Goal: Use online tool/utility: Utilize a website feature to perform a specific function

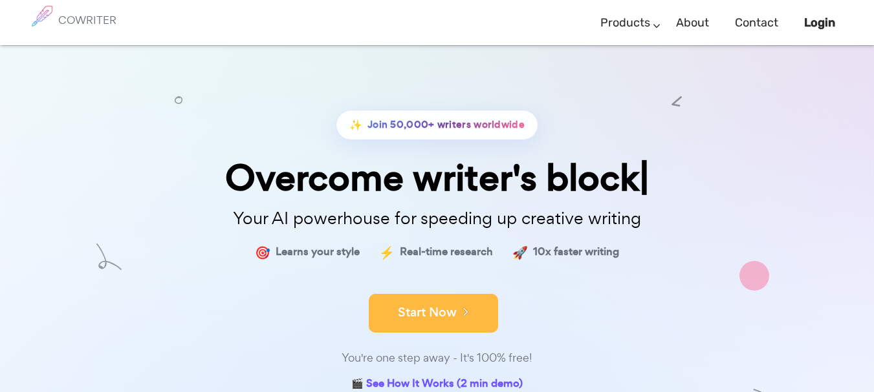
click at [428, 306] on button "Start Now" at bounding box center [433, 313] width 129 height 39
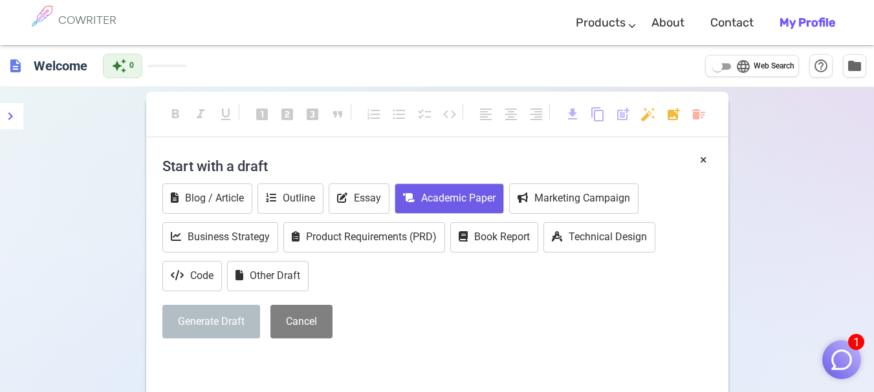
click at [428, 197] on button "Academic Paper" at bounding box center [448, 199] width 109 height 30
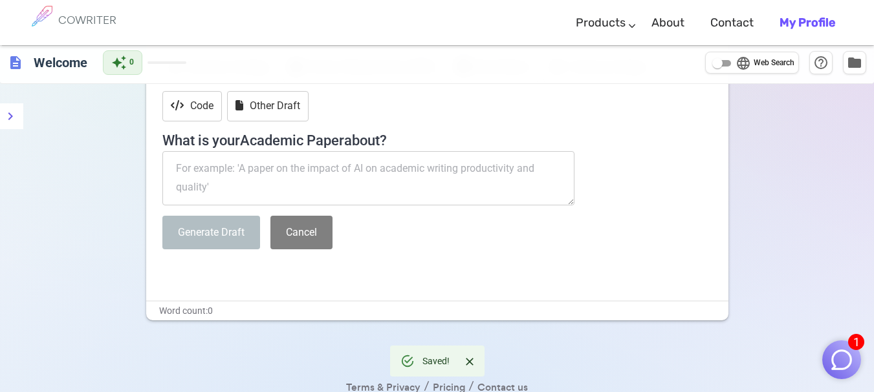
scroll to position [173, 0]
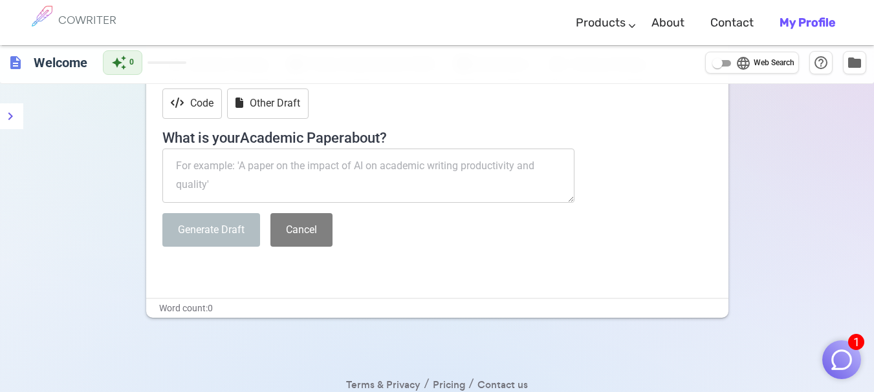
click at [211, 162] on textarea at bounding box center [368, 176] width 413 height 54
paste textarea "APT Attack Detection in 6G Networks: A Cooperative Framework Using Stepping Sto…"
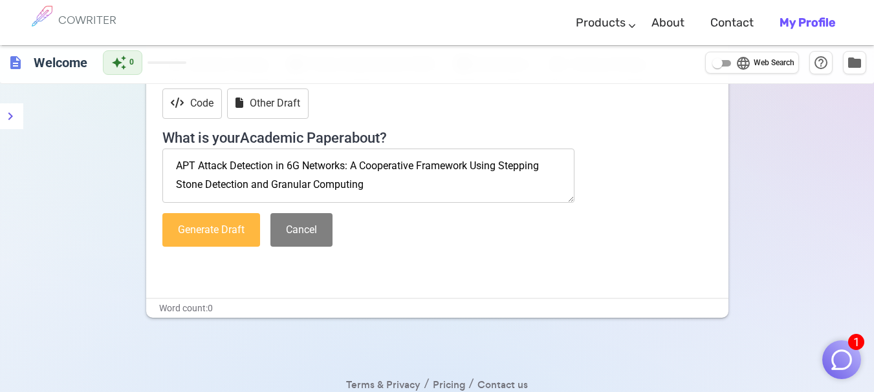
type textarea "APT Attack Detection in 6G Networks: A Cooperative Framework Using Stepping Sto…"
click at [206, 231] on button "Generate Draft" at bounding box center [211, 230] width 98 height 34
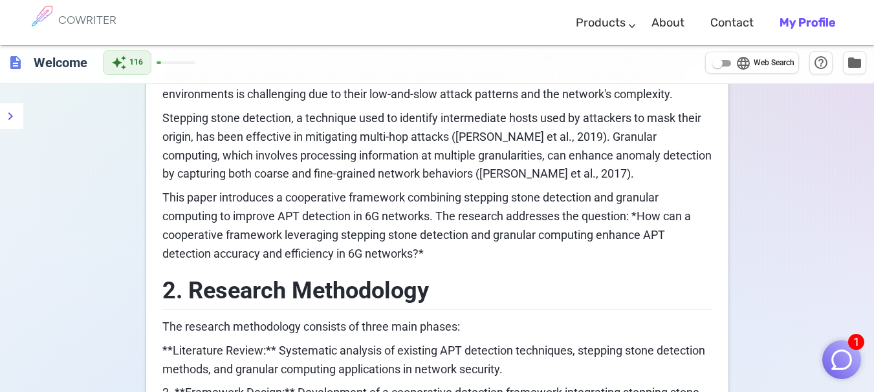
scroll to position [517, 0]
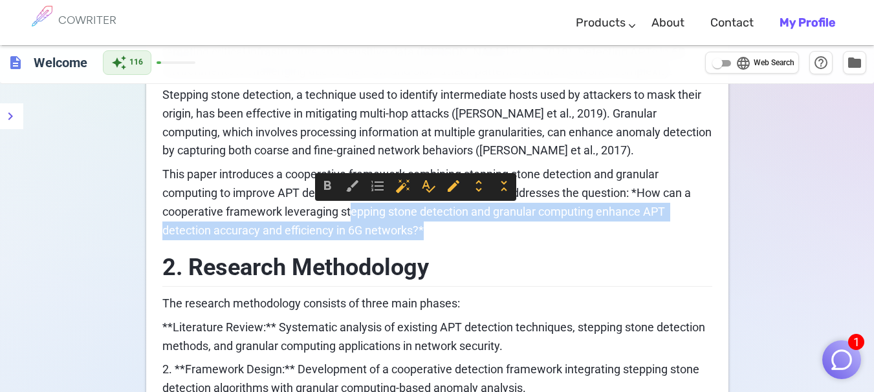
drag, startPoint x: 352, startPoint y: 211, endPoint x: 447, endPoint y: 284, distance: 120.4
click at [436, 234] on p "This paper introduces a cooperative framework combining stepping stone detectio…" at bounding box center [437, 203] width 550 height 74
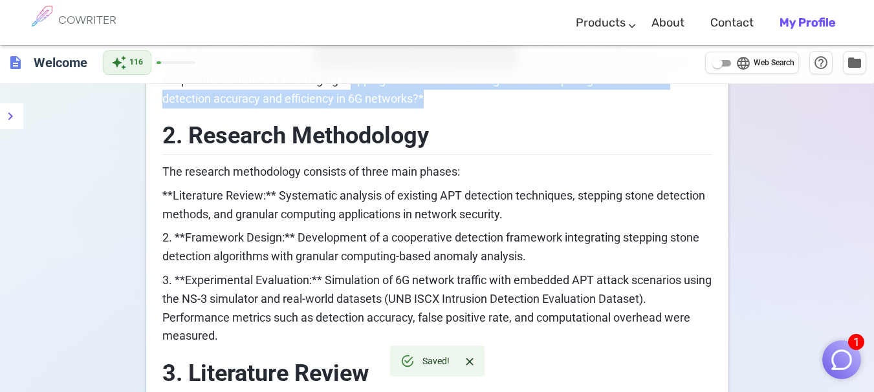
scroll to position [690, 0]
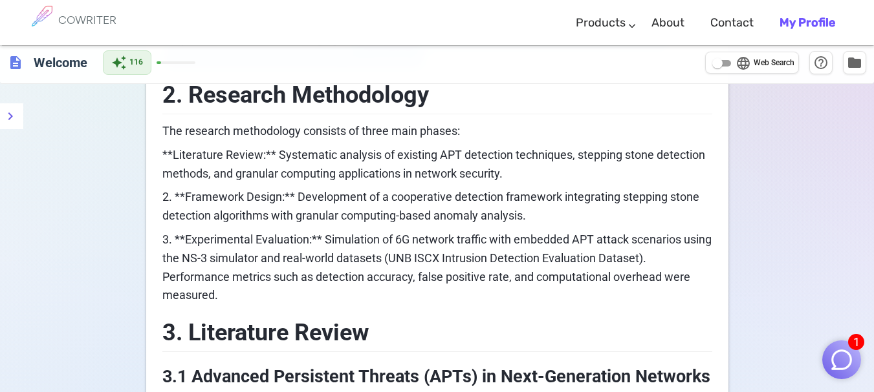
click at [830, 361] on img "button" at bounding box center [841, 360] width 25 height 25
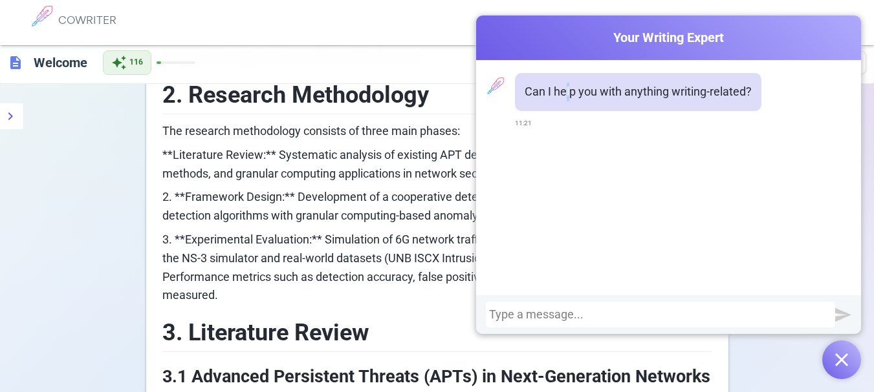
click at [564, 96] on p "Can I help you with anything writing-related?" at bounding box center [637, 92] width 227 height 19
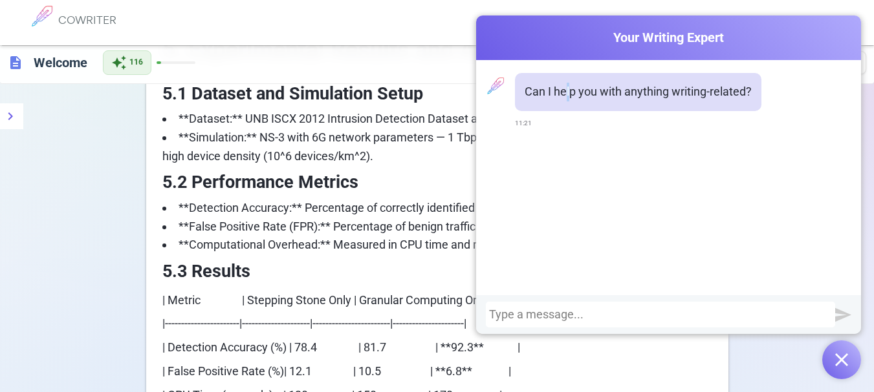
scroll to position [1720, 0]
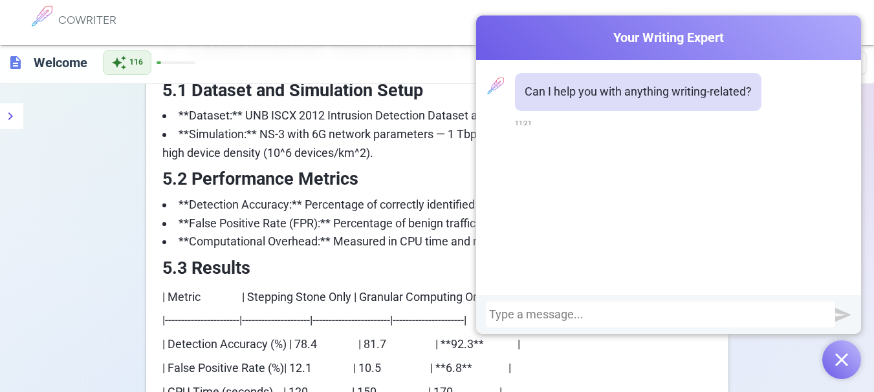
drag, startPoint x: 550, startPoint y: 148, endPoint x: 544, endPoint y: 160, distance: 13.6
click at [548, 153] on div "Can I help you with anything writing-related? 11:21" at bounding box center [668, 177] width 385 height 235
click at [724, 315] on div at bounding box center [660, 314] width 343 height 13
click at [725, 315] on div at bounding box center [660, 314] width 343 height 13
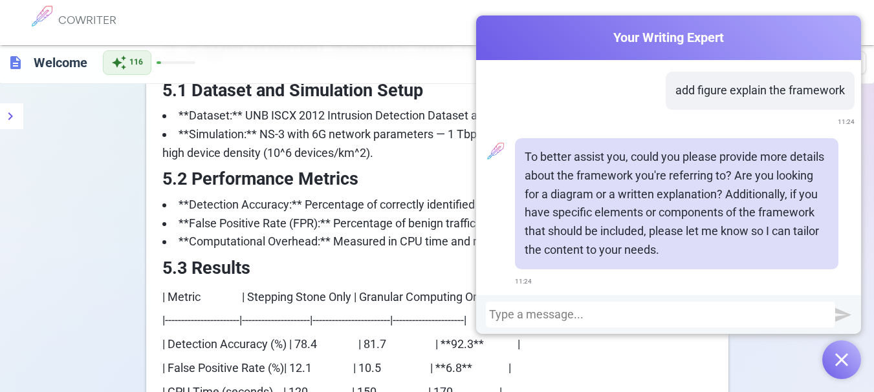
scroll to position [70, 0]
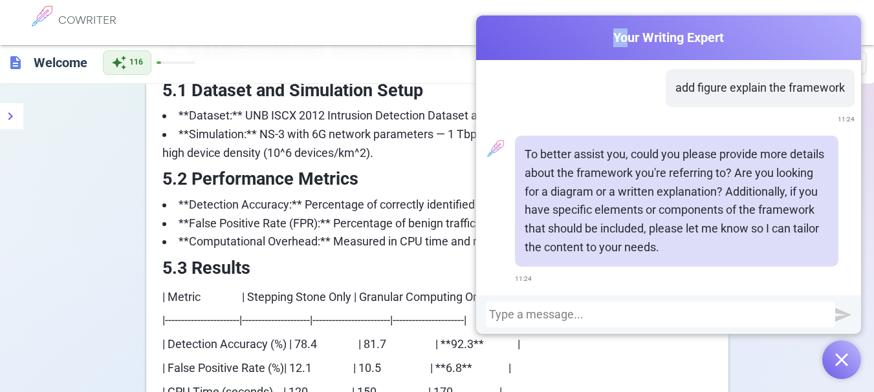
drag, startPoint x: 528, startPoint y: 27, endPoint x: 623, endPoint y: 37, distance: 95.6
click at [628, 35] on div "Cowriter Your Writing Expert" at bounding box center [668, 38] width 385 height 45
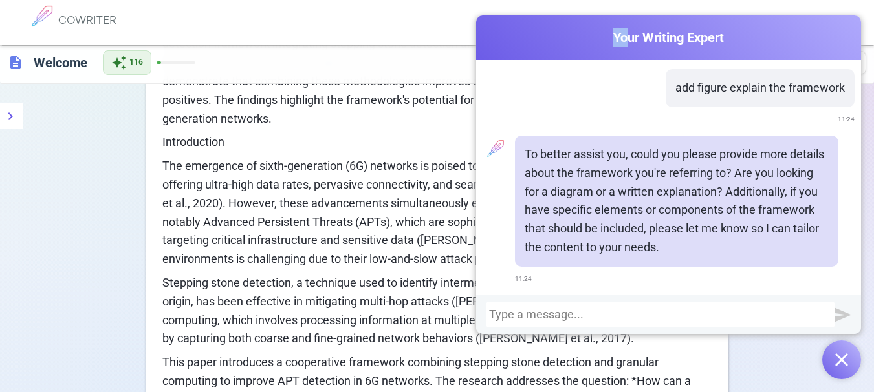
scroll to position [242, 0]
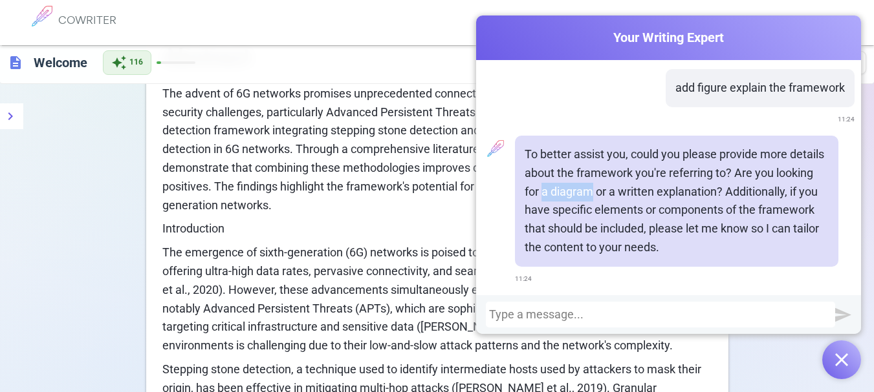
drag, startPoint x: 540, startPoint y: 193, endPoint x: 588, endPoint y: 195, distance: 48.5
click at [588, 195] on p "To better assist you, could you please provide more details about the framework…" at bounding box center [676, 201] width 304 height 112
copy p "a diagram"
click at [597, 305] on div at bounding box center [660, 315] width 349 height 26
click at [568, 314] on div at bounding box center [660, 314] width 343 height 13
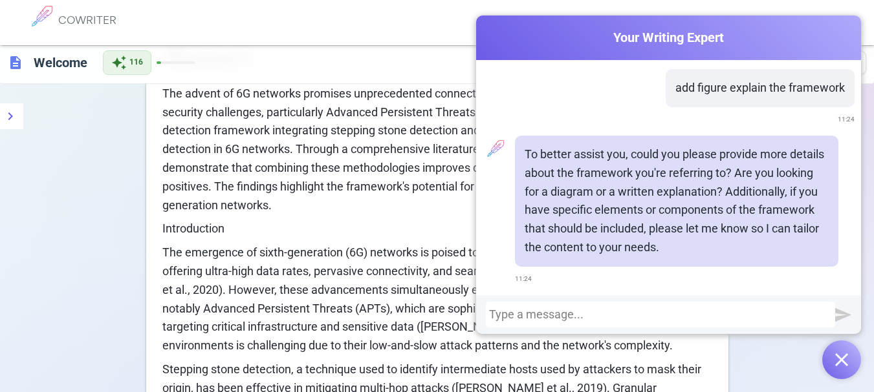
click at [533, 314] on div at bounding box center [660, 314] width 343 height 13
click at [844, 314] on img "submit" at bounding box center [843, 315] width 16 height 16
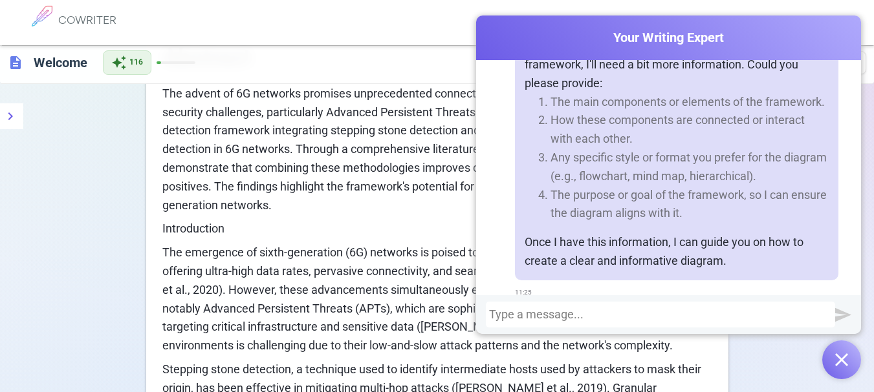
scroll to position [418, 0]
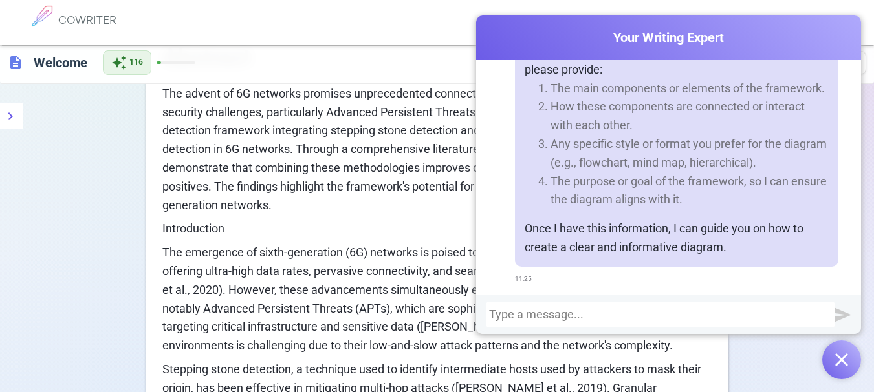
click at [512, 316] on div at bounding box center [660, 314] width 343 height 13
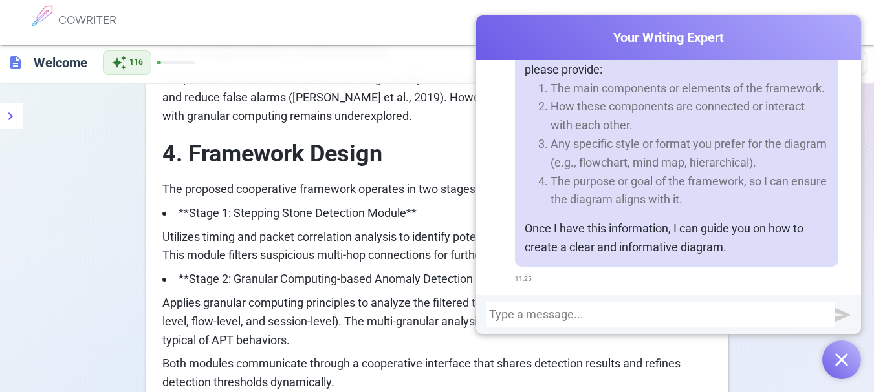
scroll to position [1364, 0]
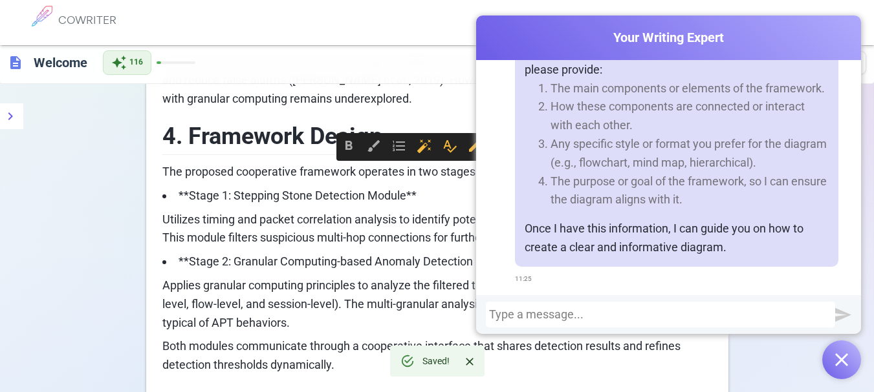
drag, startPoint x: 166, startPoint y: 167, endPoint x: 317, endPoint y: 300, distance: 201.6
click at [338, 314] on div "APT Attack Detection in 6G Networks: A Cooperative Framework Using Stepping Sto…" at bounding box center [437, 396] width 550 height 3219
copy div "he proposed cooperative framework operates in two stages: **Stage 1: Stepping S…"
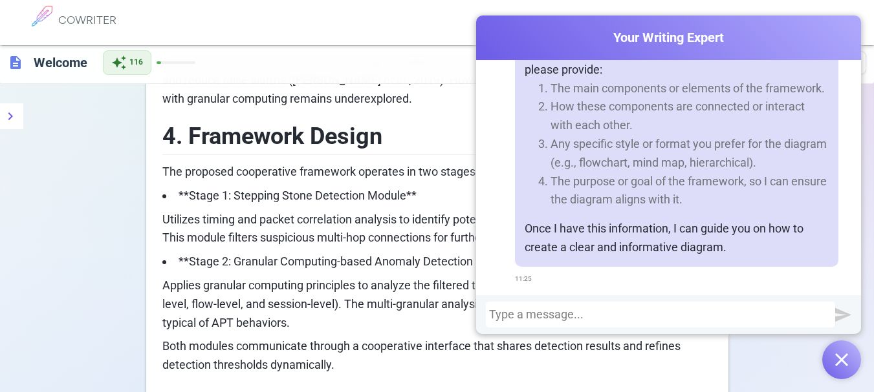
click at [515, 313] on div at bounding box center [660, 314] width 343 height 13
click at [502, 317] on div at bounding box center [660, 314] width 343 height 13
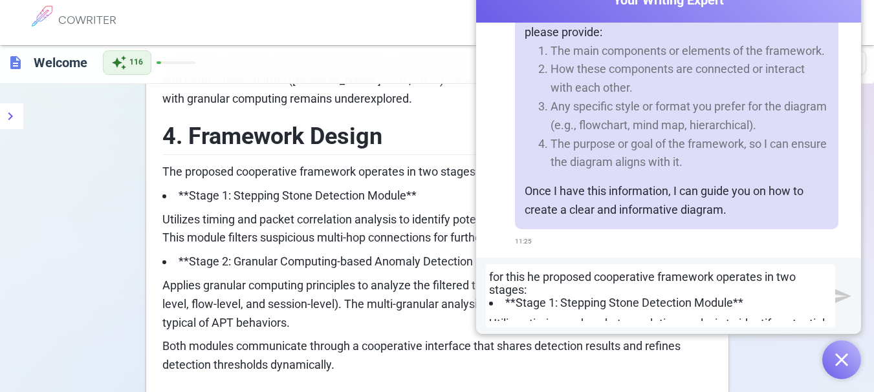
scroll to position [158, 0]
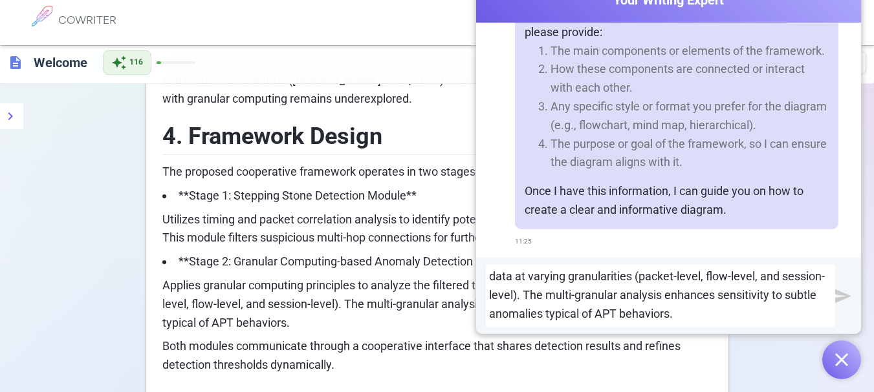
drag, startPoint x: 842, startPoint y: 299, endPoint x: 820, endPoint y: 360, distance: 64.0
click at [842, 301] on img "submit" at bounding box center [843, 296] width 16 height 16
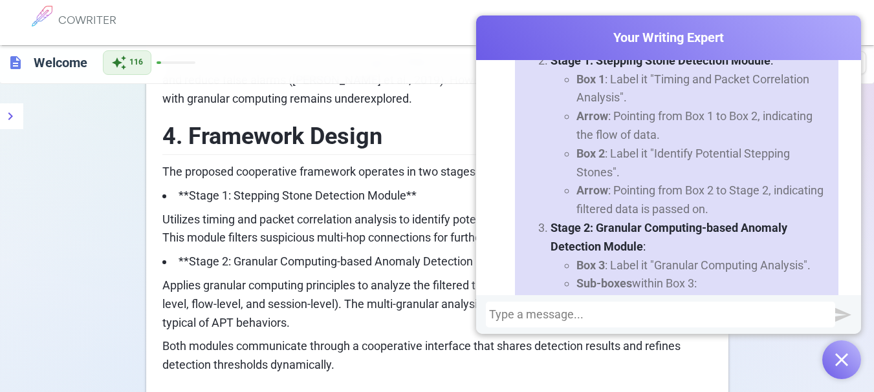
scroll to position [1042, 0]
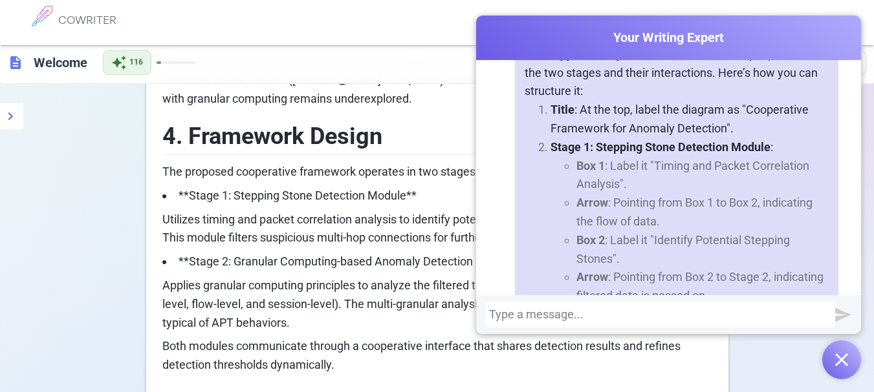
click at [558, 308] on div at bounding box center [660, 314] width 343 height 13
click at [526, 310] on div at bounding box center [660, 314] width 343 height 13
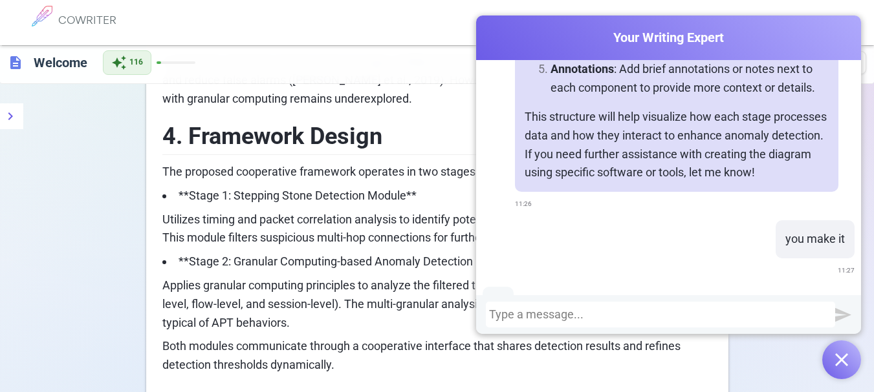
scroll to position [1568, 0]
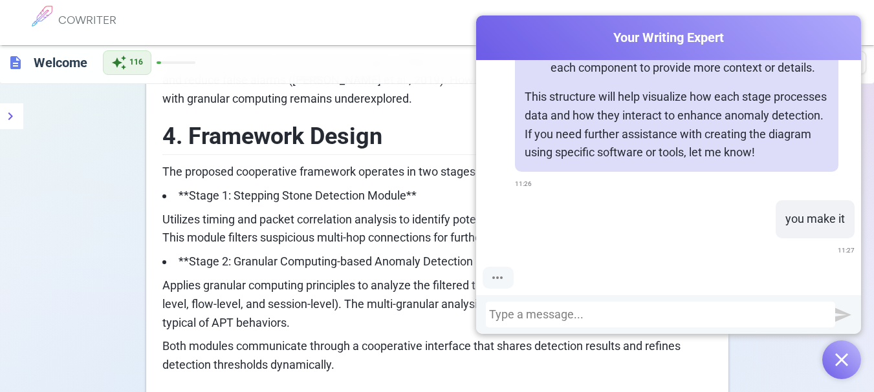
click at [389, 57] on div "description Welcome auto_awesome 116 language Web Search help_outline folder" at bounding box center [437, 63] width 874 height 42
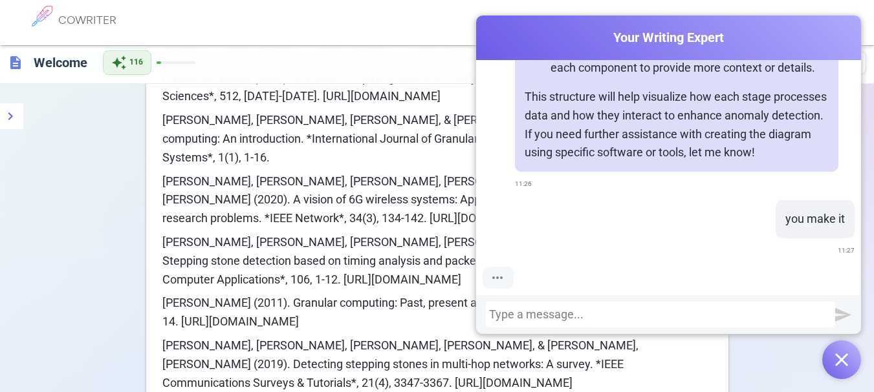
scroll to position [3001, 0]
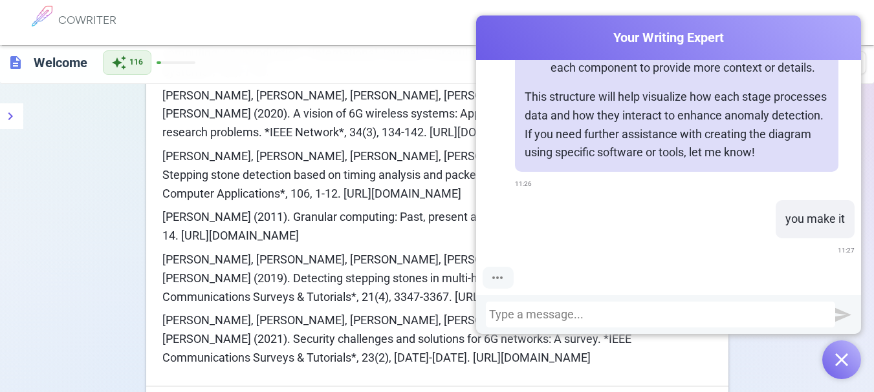
click at [0, 0] on icon "Click to open assistant" at bounding box center [0, 0] width 0 height 0
click at [0, 0] on icon "Close assistant" at bounding box center [0, 0] width 0 height 0
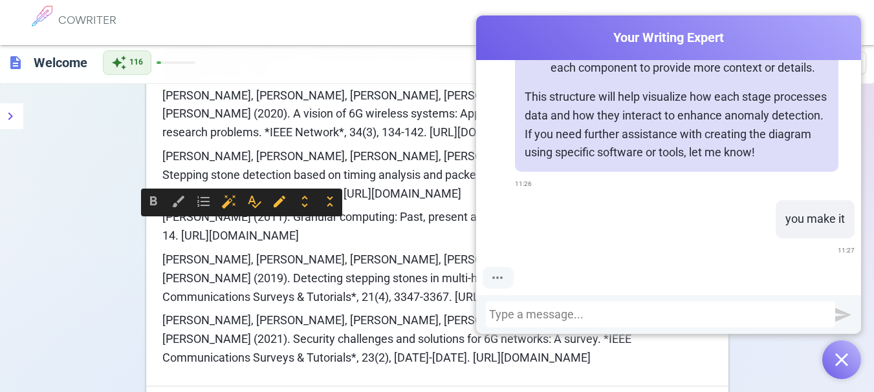
click at [242, 314] on span "[PERSON_NAME], [PERSON_NAME], [PERSON_NAME], [PERSON_NAME], & [PERSON_NAME], [P…" at bounding box center [401, 339] width 478 height 51
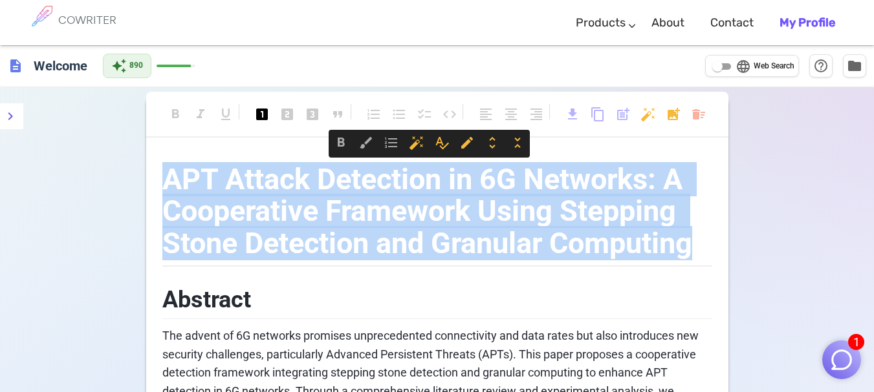
drag, startPoint x: 701, startPoint y: 250, endPoint x: 190, endPoint y: 182, distance: 515.2
click at [171, 179] on h1 "APT Attack Detection in 6G Networks: A Cooperative Framework Using Stepping Sto…" at bounding box center [437, 209] width 550 height 117
copy span "APT Attack Detection in 6G Networks: A Cooperative Framework Using Stepping Sto…"
